Goal: Task Accomplishment & Management: Manage account settings

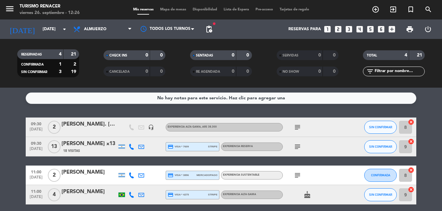
scroll to position [26, 0]
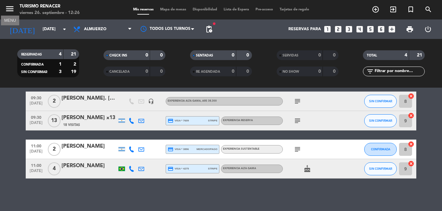
click at [5, 11] on icon "menu" at bounding box center [10, 9] width 10 height 10
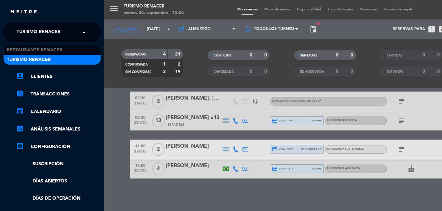
click at [48, 33] on span "Turismo Renacer" at bounding box center [39, 33] width 44 height 14
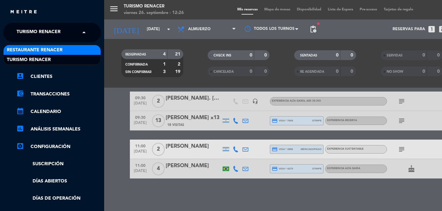
click at [33, 51] on span "Restaurante Renacer" at bounding box center [35, 50] width 56 height 7
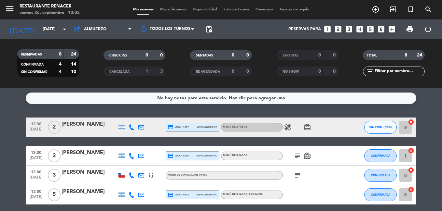
scroll to position [65, 0]
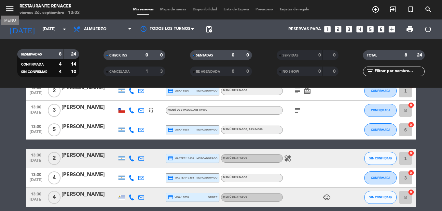
click at [8, 7] on icon "menu" at bounding box center [10, 9] width 10 height 10
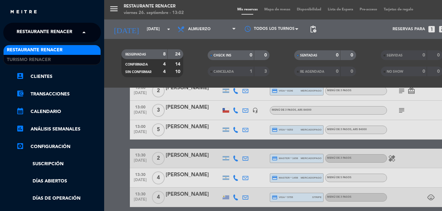
click at [59, 31] on span "Restaurante Renacer" at bounding box center [45, 33] width 56 height 14
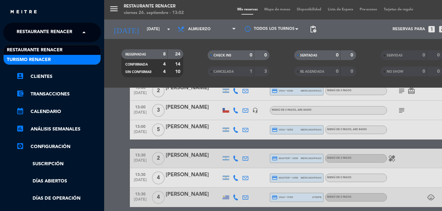
click at [34, 58] on span "Turismo Renacer" at bounding box center [29, 59] width 44 height 7
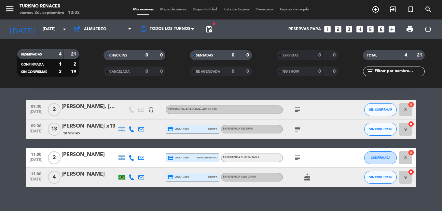
scroll to position [26, 0]
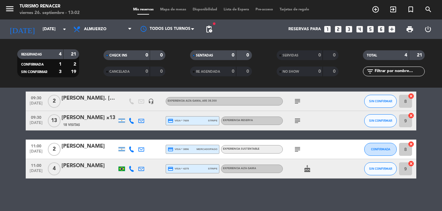
click at [7, 10] on icon "menu" at bounding box center [10, 9] width 10 height 10
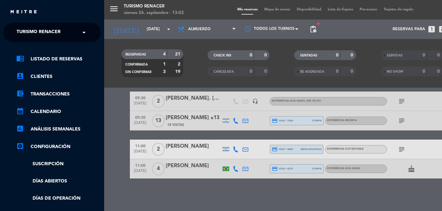
click at [52, 28] on span "Turismo Renacer" at bounding box center [39, 33] width 44 height 14
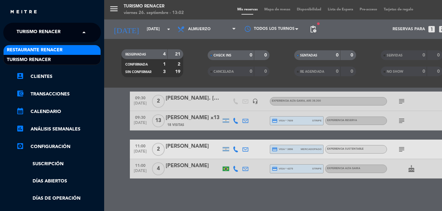
click at [55, 49] on span "Restaurante Renacer" at bounding box center [35, 50] width 56 height 7
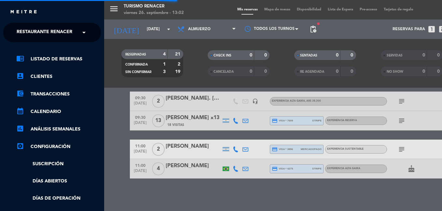
click at [104, 33] on div "menu Turismo Renacer [DATE] 26. septiembre - 13:02 Mis reservas Mapa de mesas D…" at bounding box center [325, 105] width 442 height 211
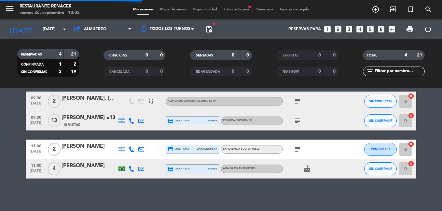
click at [0, 145] on html "close × Restaurante Renacer × chrome_reader_mode Listado de Reservas account_bo…" at bounding box center [221, 105] width 442 height 211
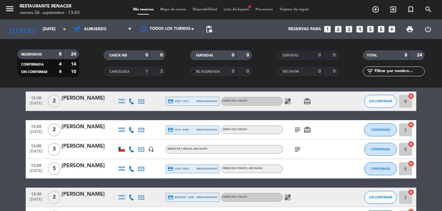
click at [0, 58] on html "close × Restaurante Renacer × chrome_reader_mode Listado de Reservas account_bo…" at bounding box center [221, 105] width 442 height 211
